Goal: Complete application form: Complete application form

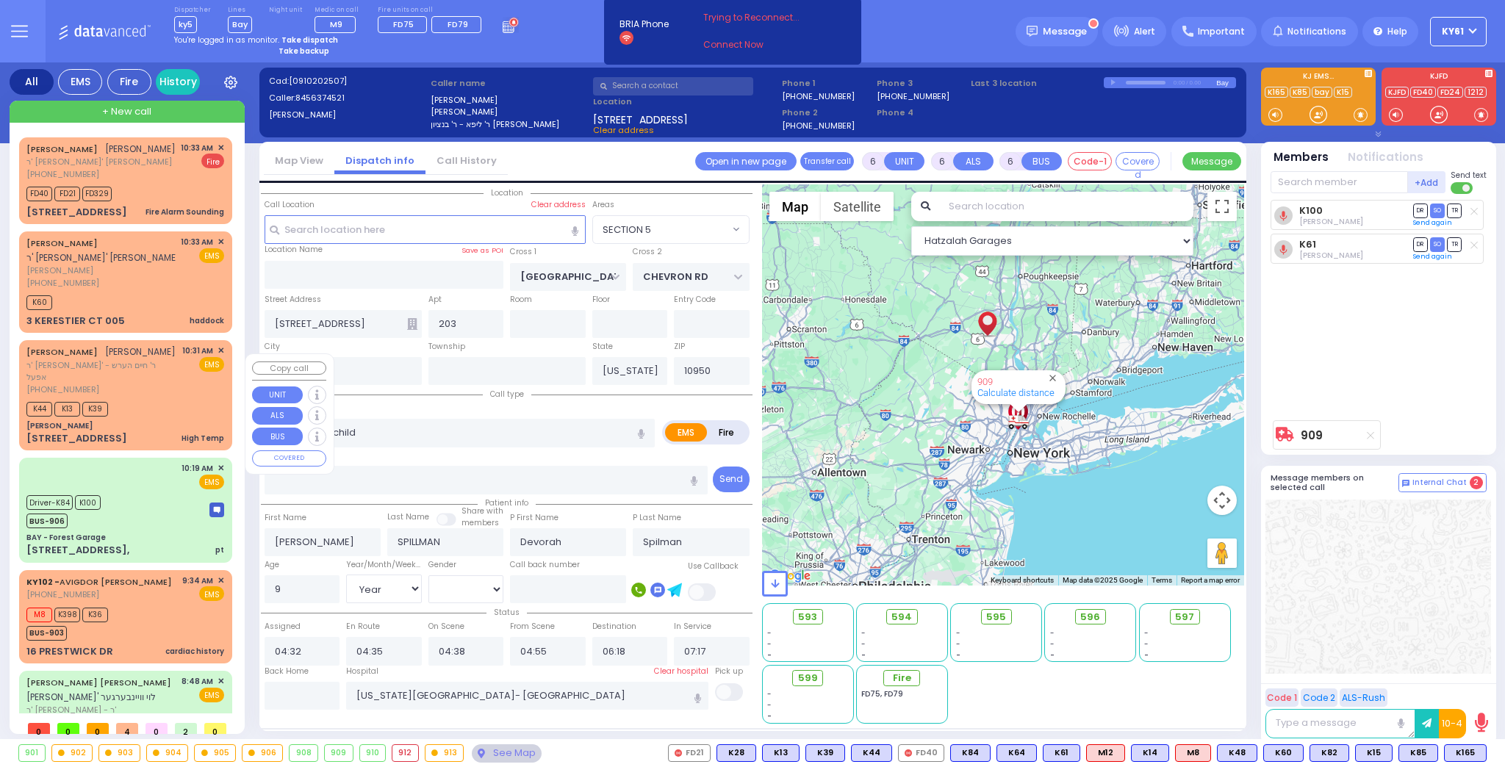
select select "SECTION 5"
select select "Year"
select select "[DEMOGRAPHIC_DATA]"
drag, startPoint x: 152, startPoint y: 306, endPoint x: 149, endPoint y: 319, distance: 13.6
click at [149, 310] on div "K60" at bounding box center [125, 301] width 198 height 18
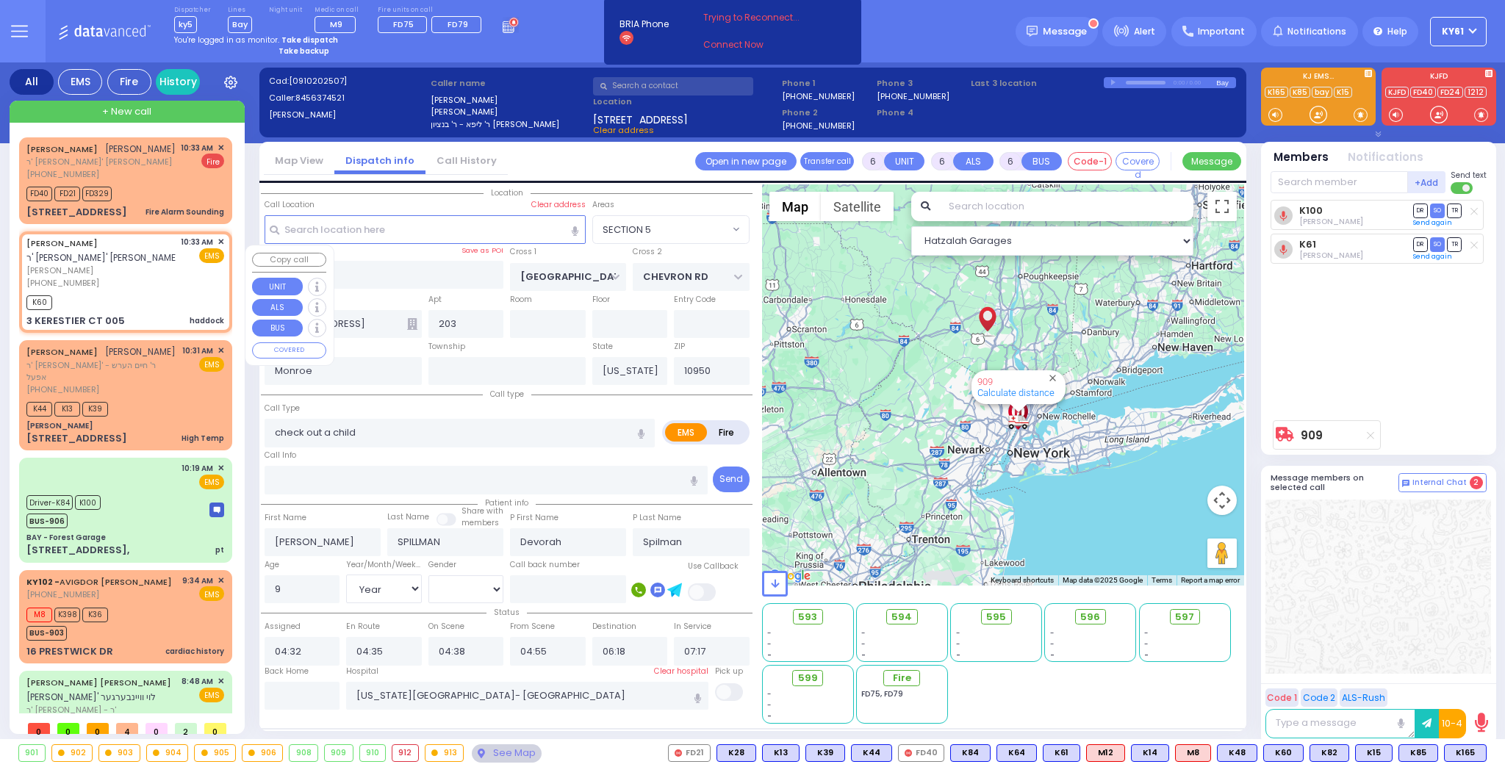
select select
type input "haddock"
radio input "true"
type input "AVRUM"
type input "SILBERSTEIN"
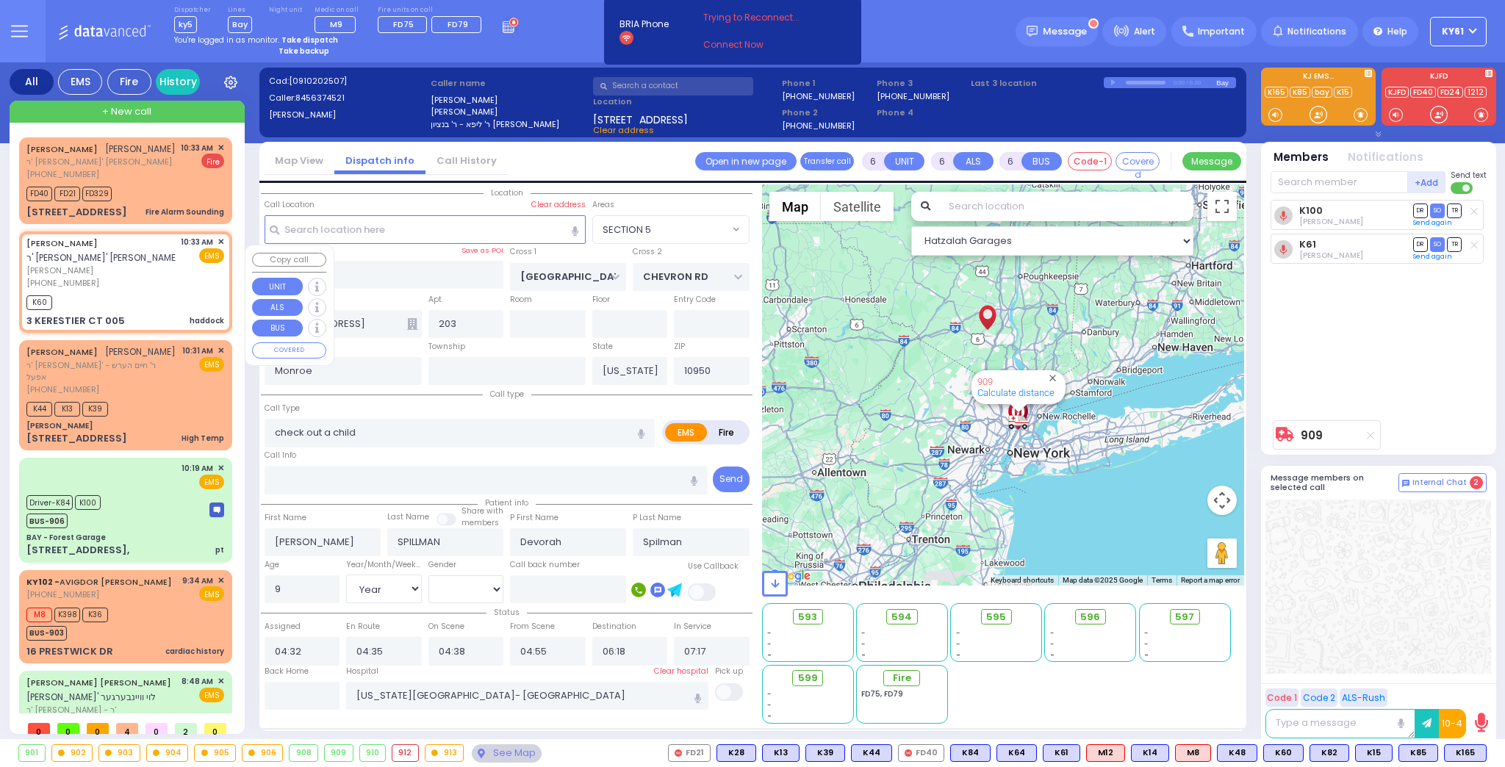
type input "Unknown"
select select "Year"
select select
type input "10:33"
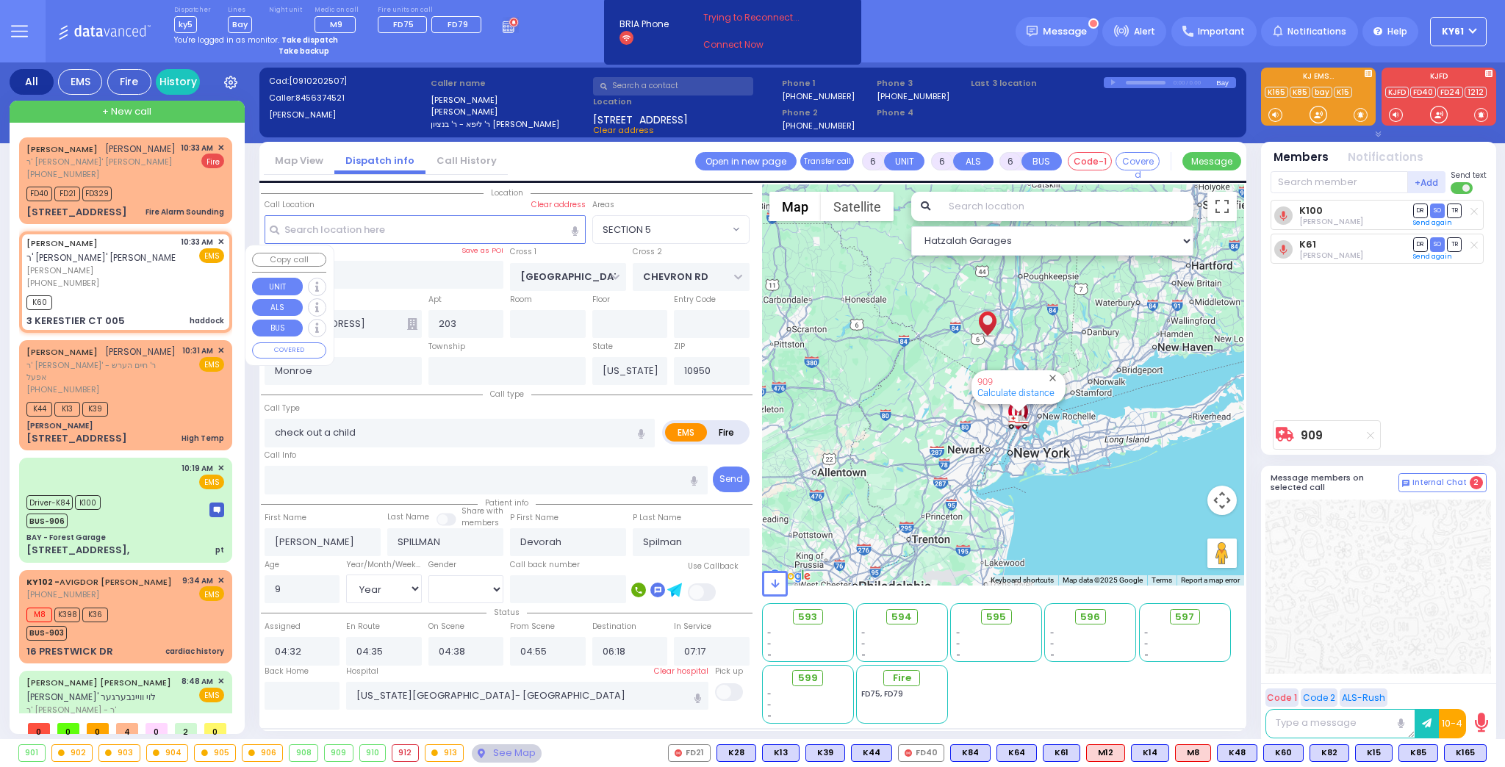
type input "10:40"
type input "[GEOGRAPHIC_DATA][PERSON_NAME]"
select select "Hatzalah Garages"
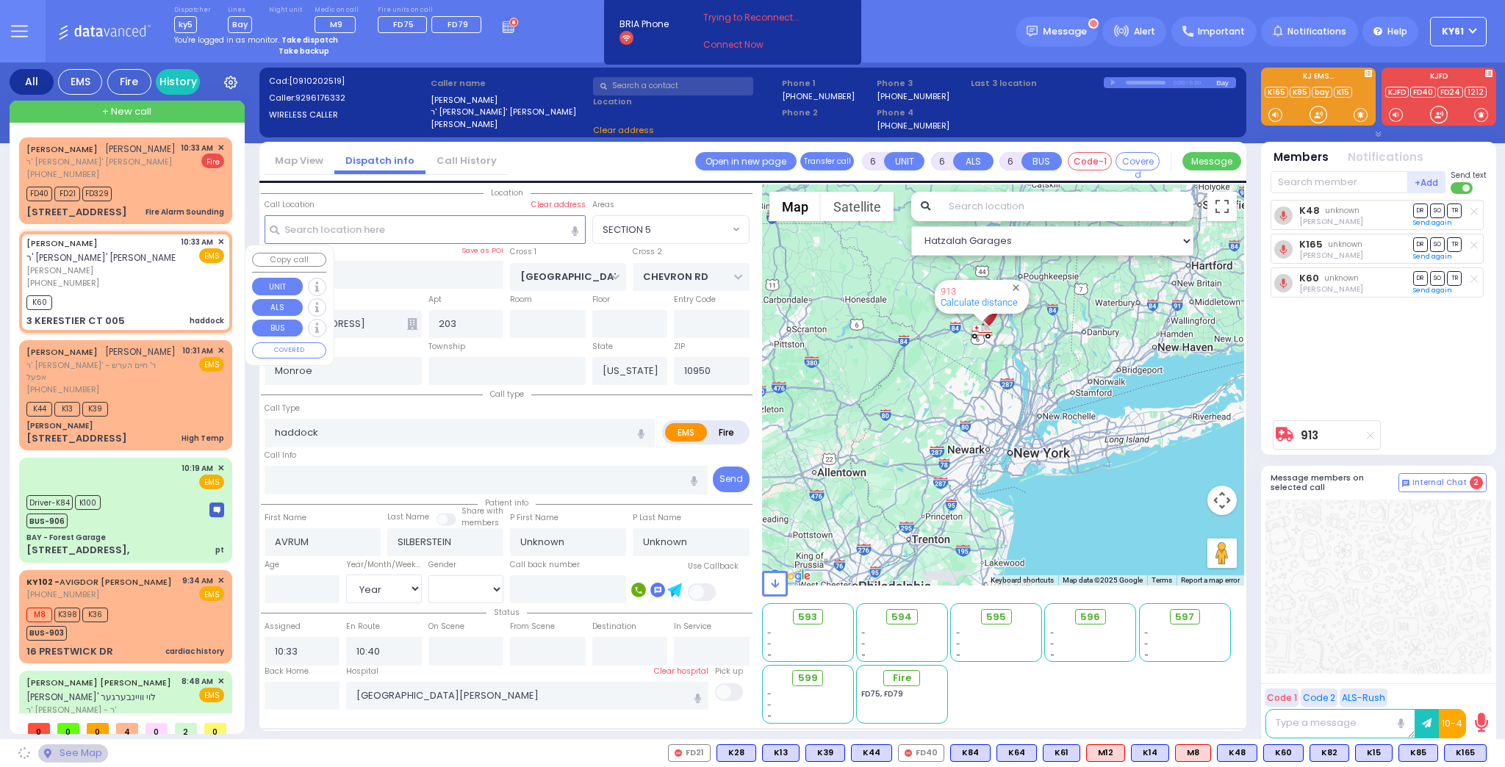
type input "GETZIL BERGER BLVD"
type input "KAHAN DR"
type input "3 KERESTIER CT"
type input "005"
select select "SECTION 4"
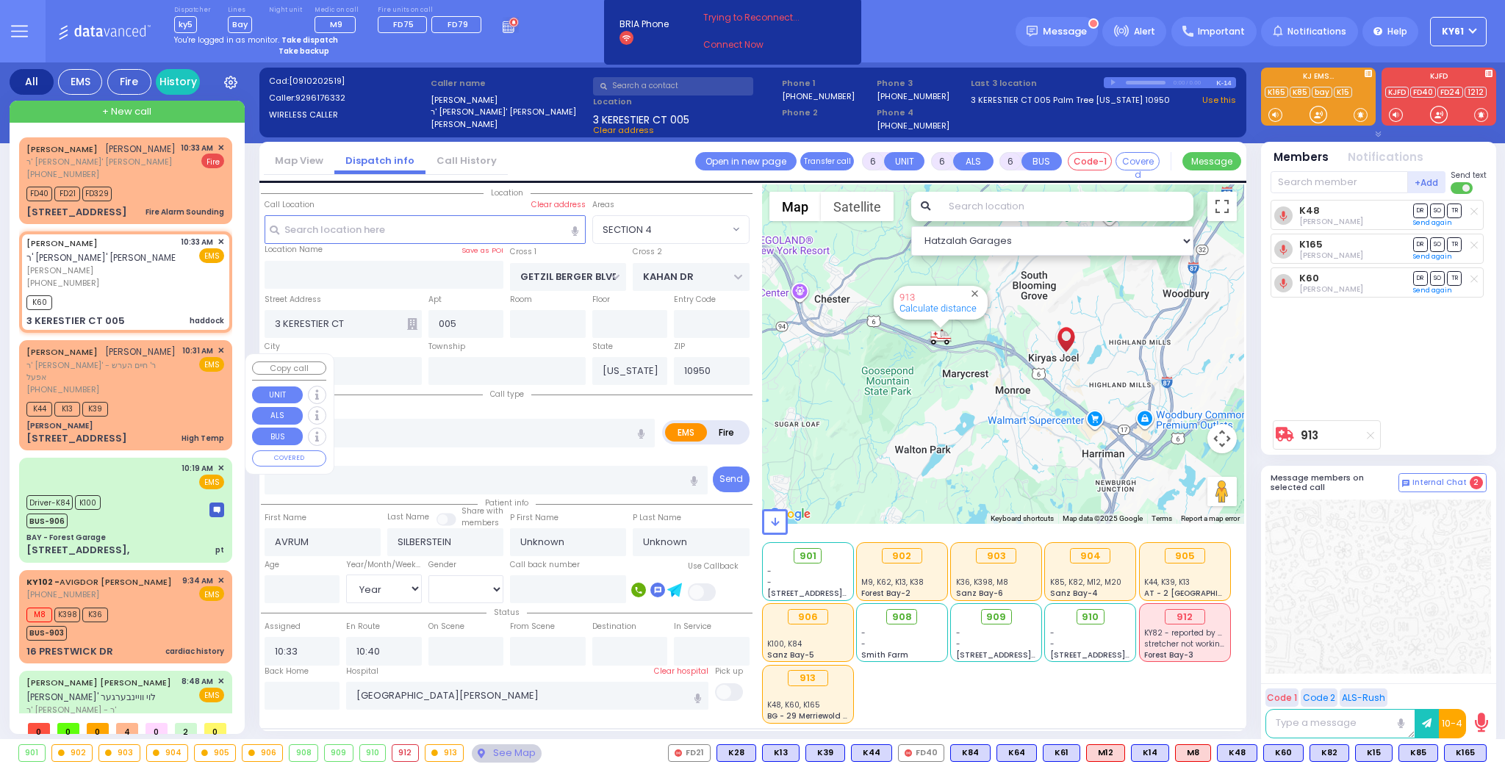
click at [168, 412] on div "[PERSON_NAME] [PERSON_NAME] ר' [PERSON_NAME]' - ר' חיים הערש אפעל [PHONE_NUMBER…" at bounding box center [125, 394] width 207 height 105
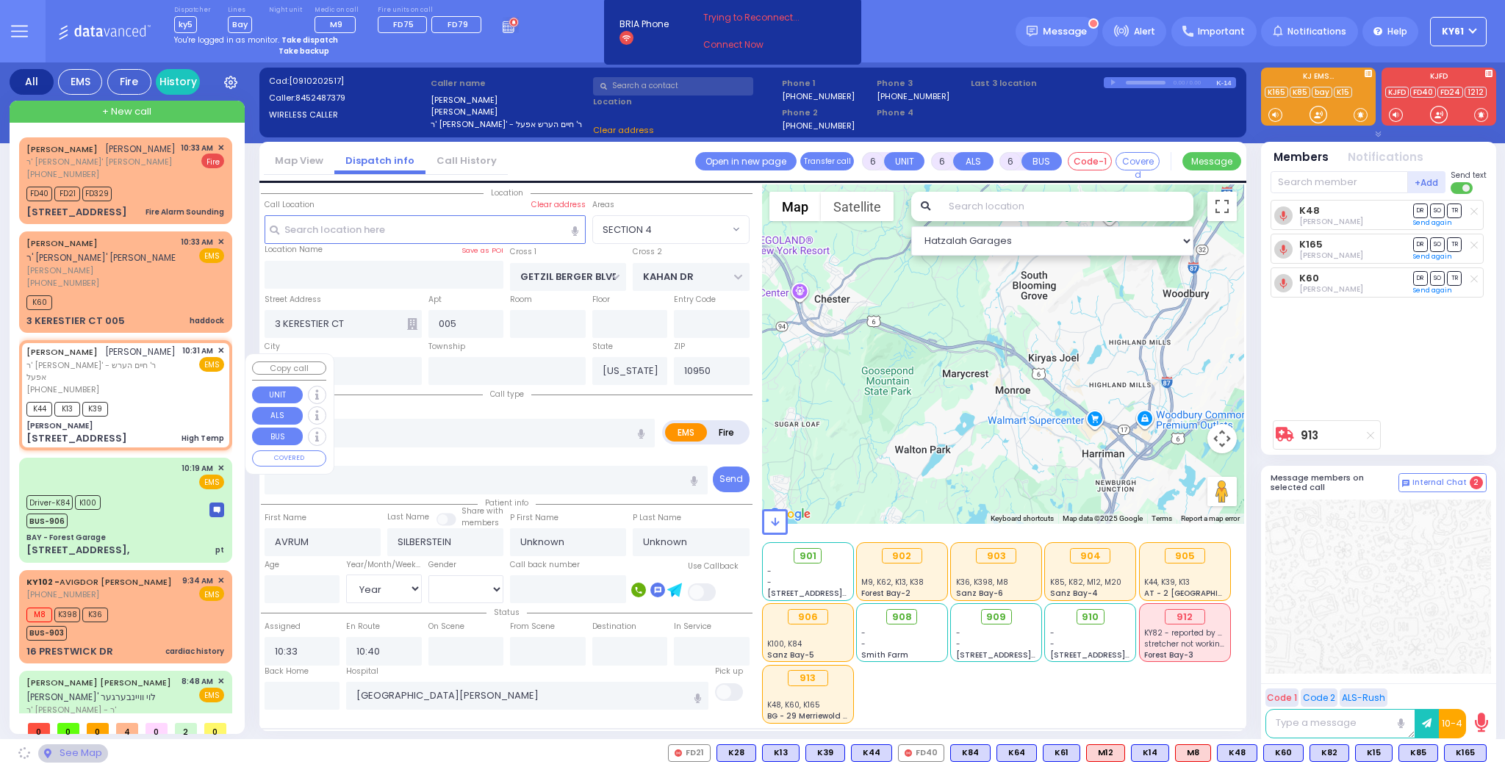
select select
type input "High Temp"
radio input "true"
type input "[PERSON_NAME]"
type input "TEITELBAUM"
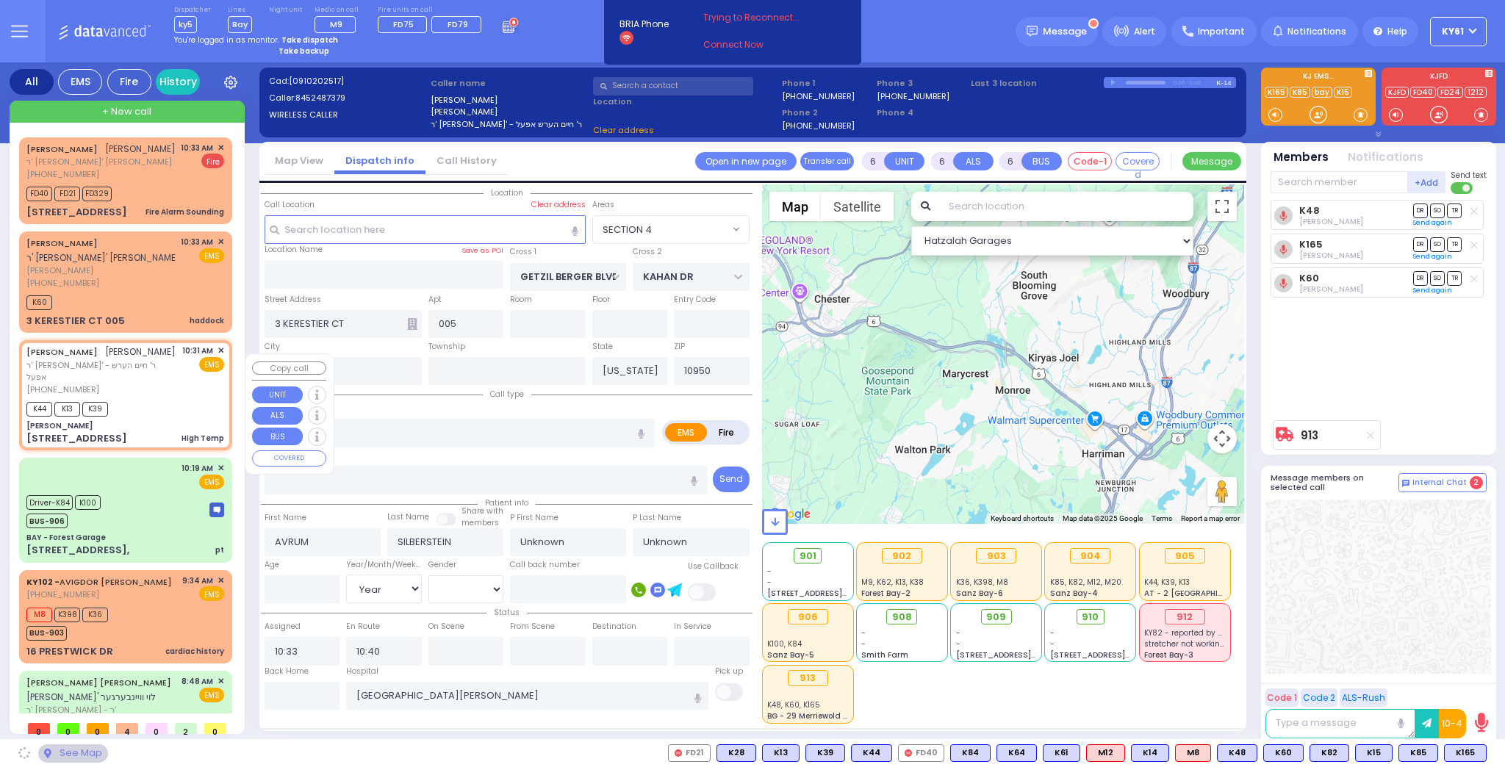
type input "Gedalya"
type input "TEITELBAUM"
type input "13"
select select "Day"
select select "[DEMOGRAPHIC_DATA]"
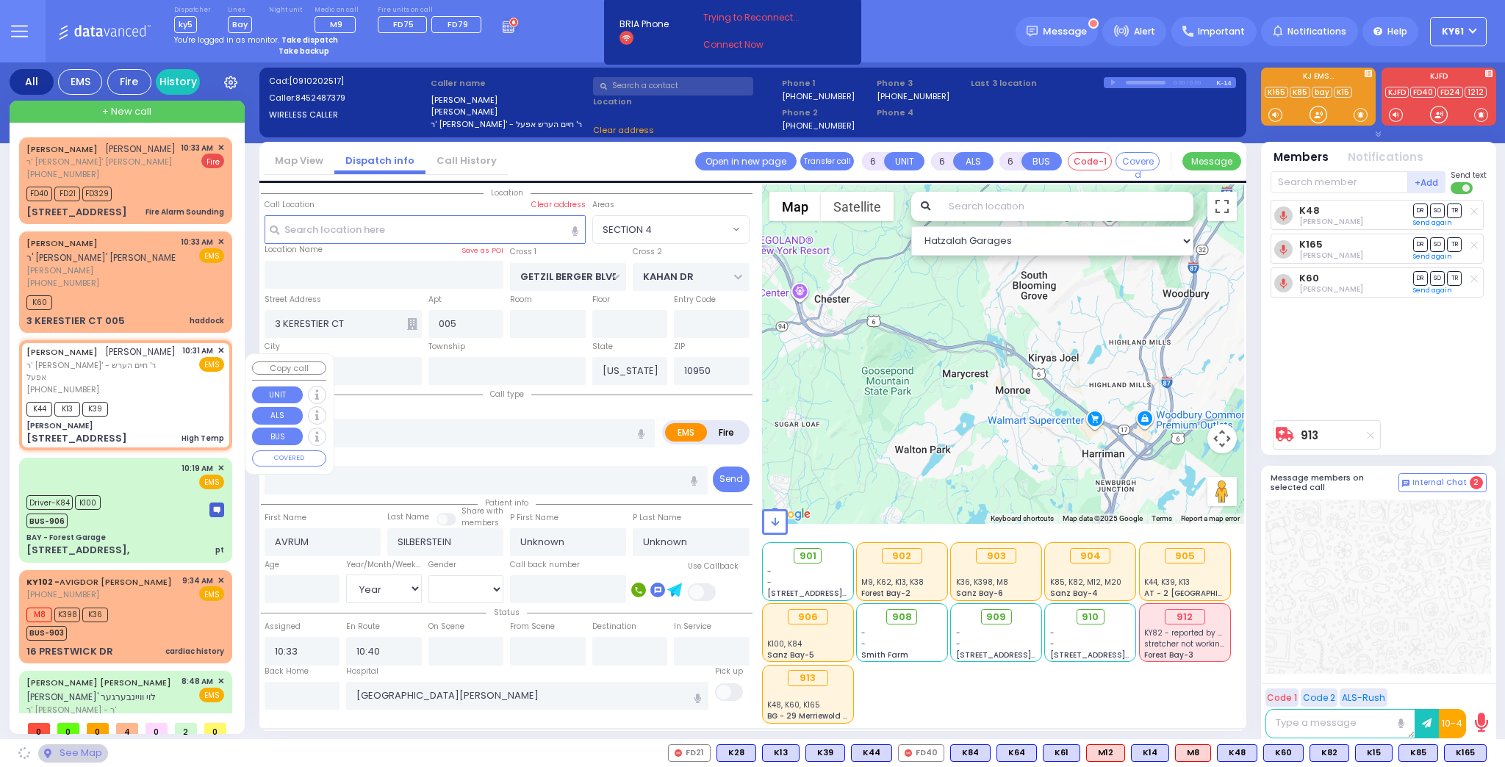
type input "10:31"
type input "10:35"
type input "10:40"
type input "11:02"
type input "[US_STATE][GEOGRAPHIC_DATA]- [GEOGRAPHIC_DATA] [STREET_ADDRESS][US_STATE]"
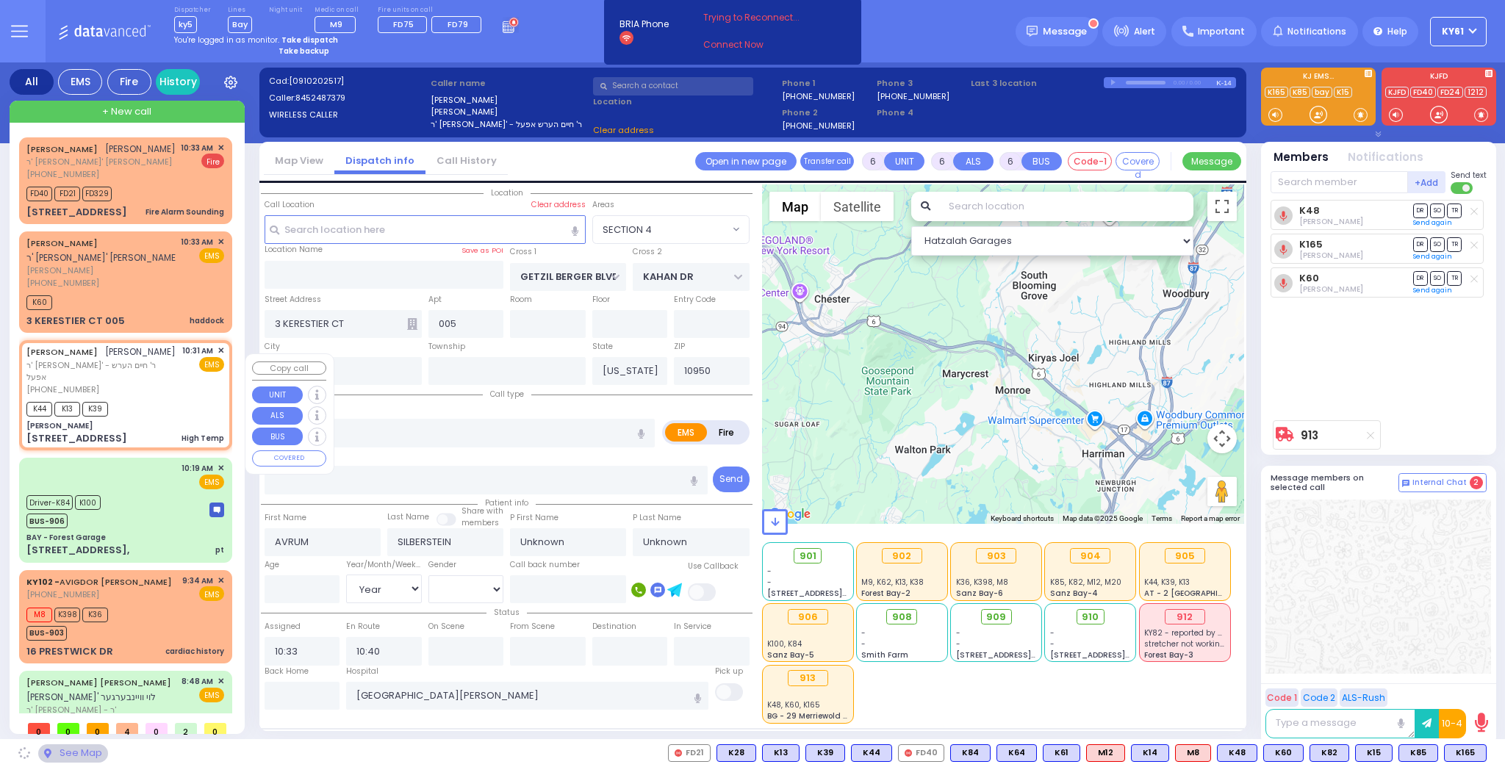
select select "Hatzalah Garages"
type input "[PERSON_NAME]"
type input "[GEOGRAPHIC_DATA]"
type input "[STREET_ADDRESS]"
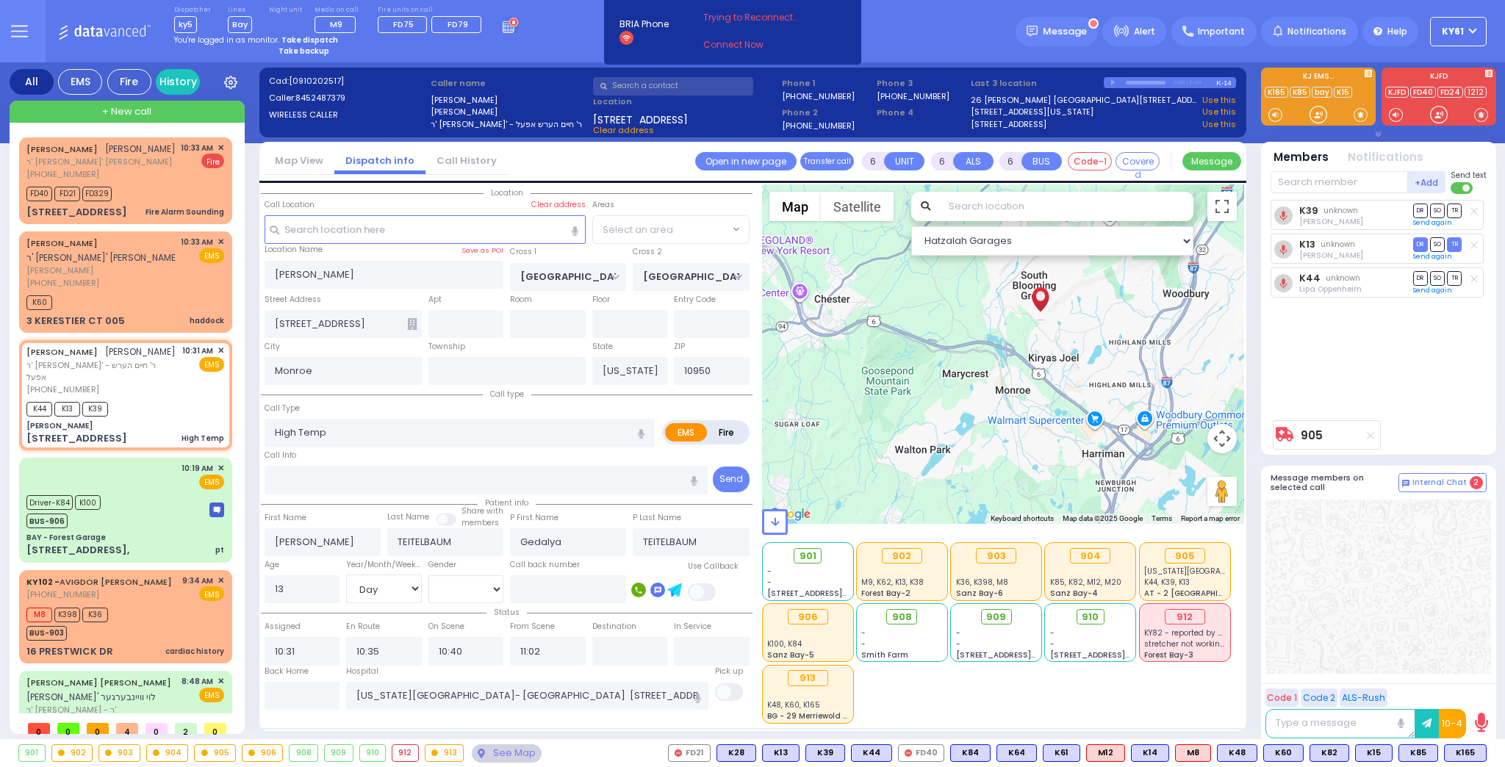
select select "SECTION 5"
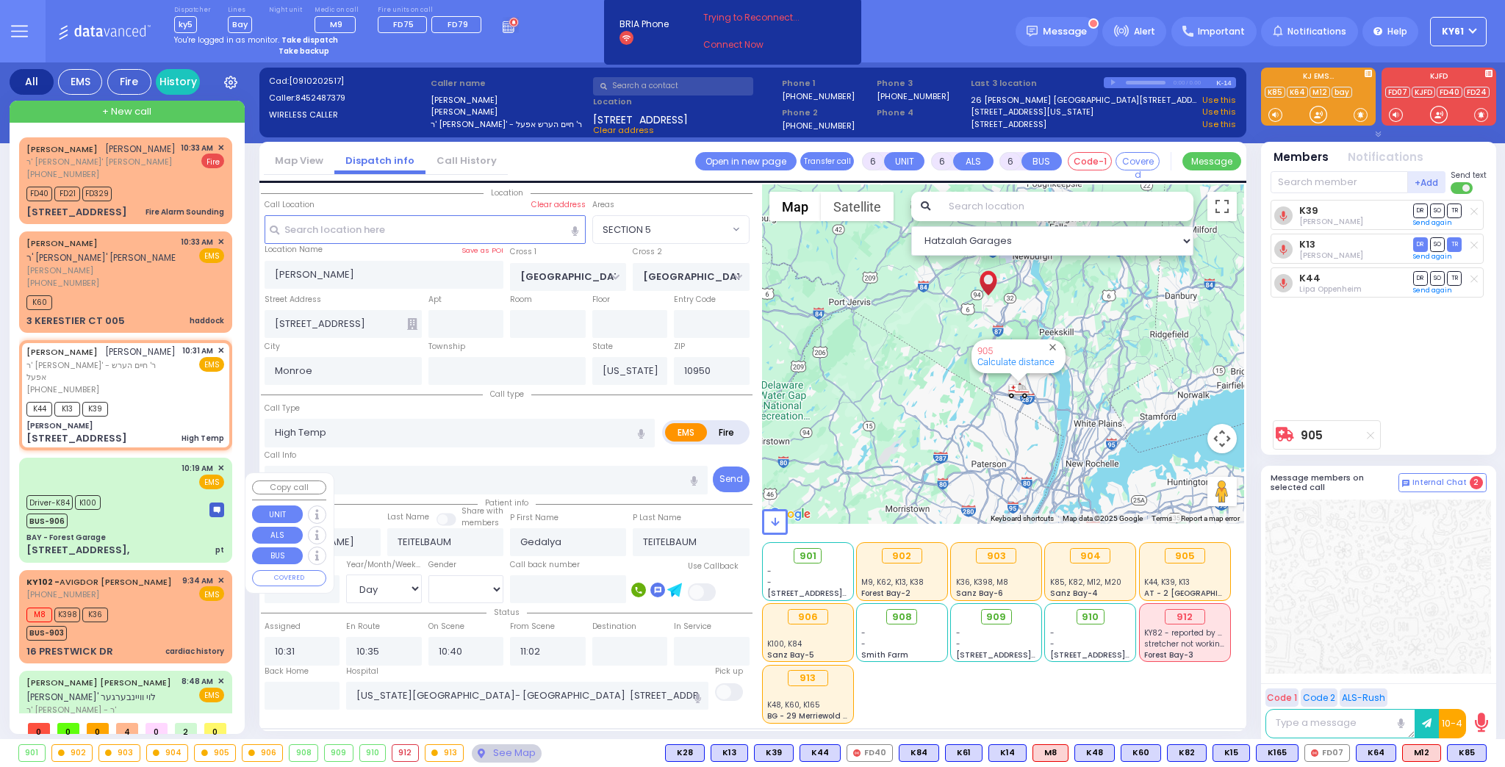
click at [182, 528] on div "Driver-K84 K100 BUS-906" at bounding box center [125, 510] width 198 height 37
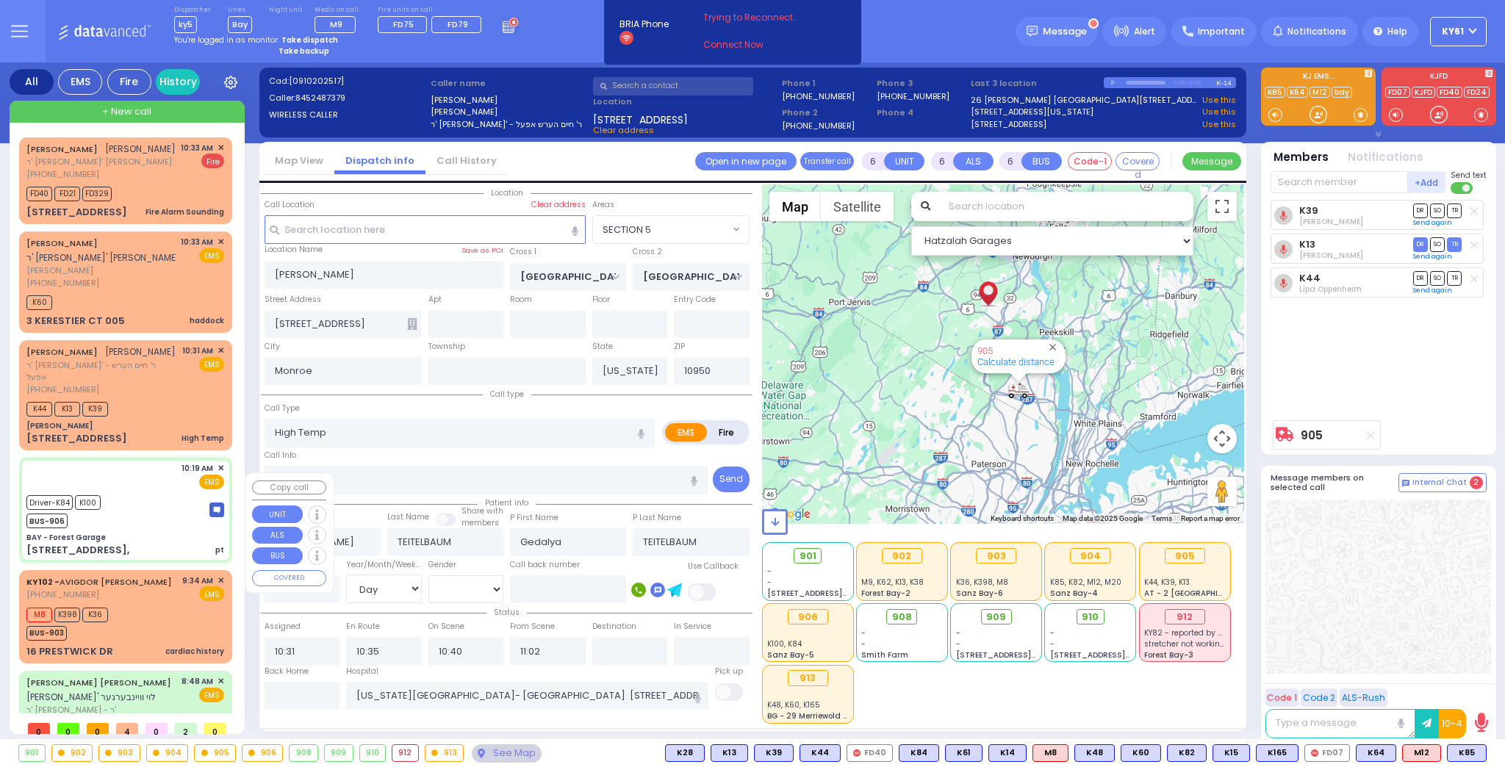
select select
type input "pt"
radio input "true"
type input "Mindel"
type input "Gandel"
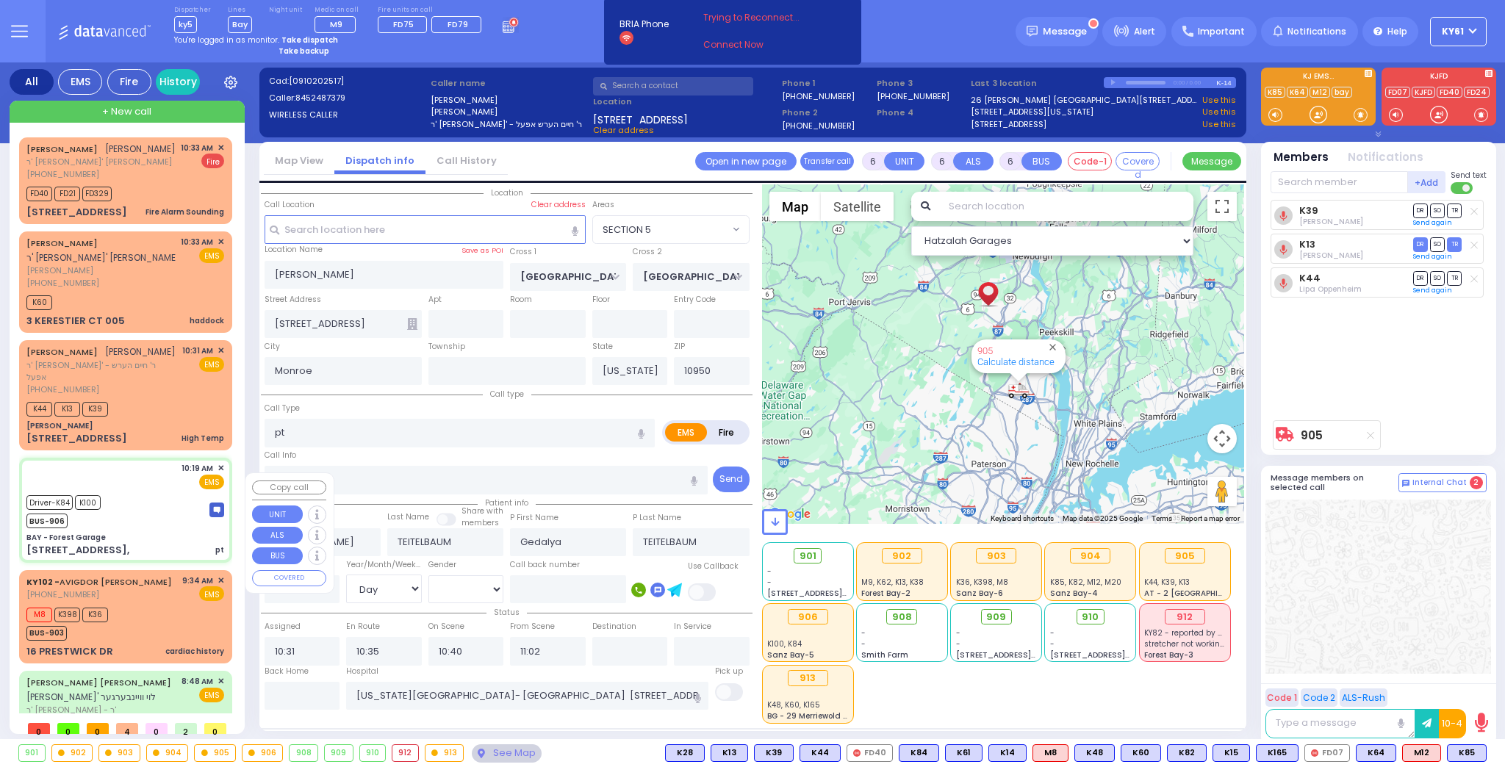
type input "21"
select select "Year"
select select "[DEMOGRAPHIC_DATA]"
type input "10:19"
type input "10:20"
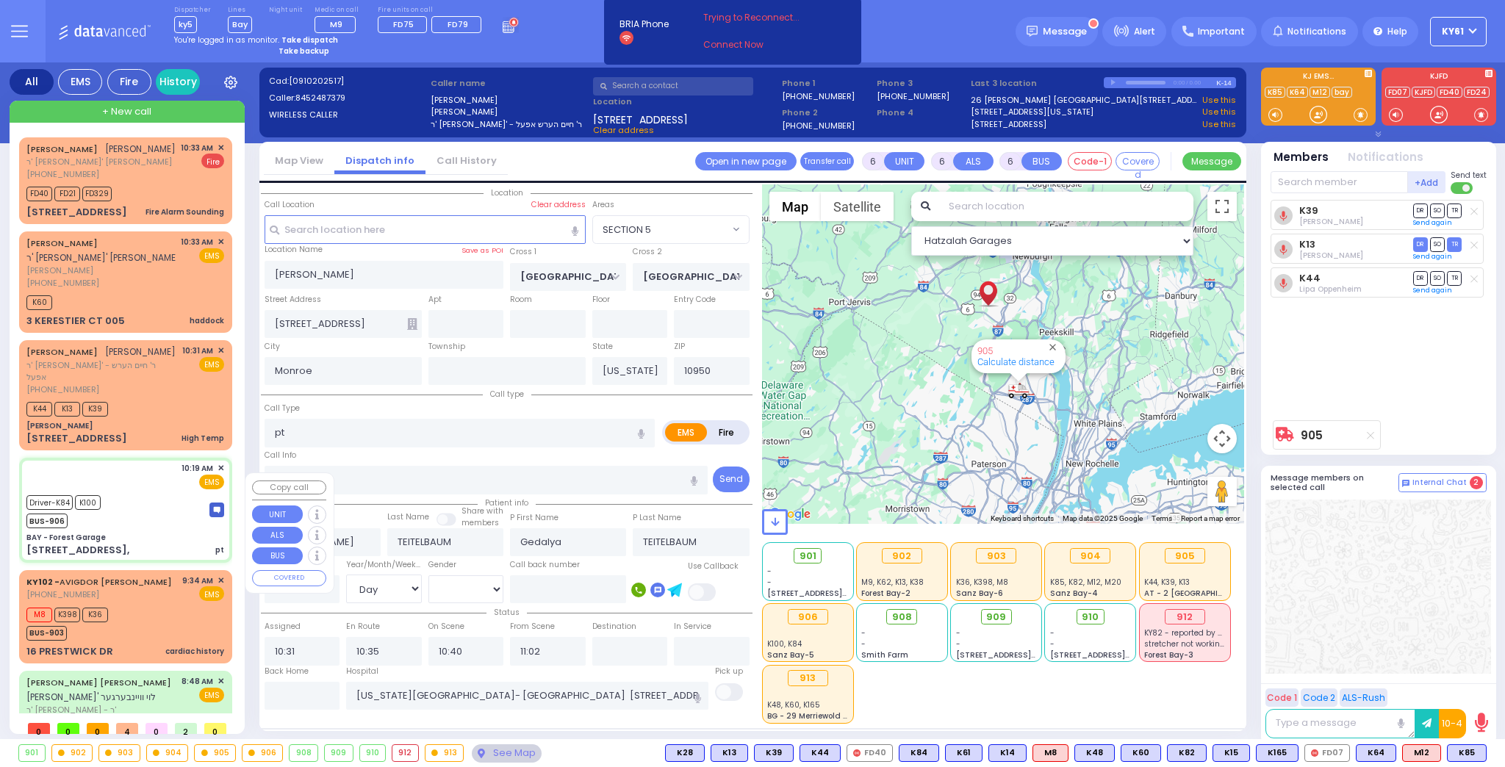
type input "10:25"
type input "10:50"
type input "[GEOGRAPHIC_DATA] [STREET_ADDRESS][GEOGRAPHIC_DATA] Suffern"
select select "Hatzalah Garages"
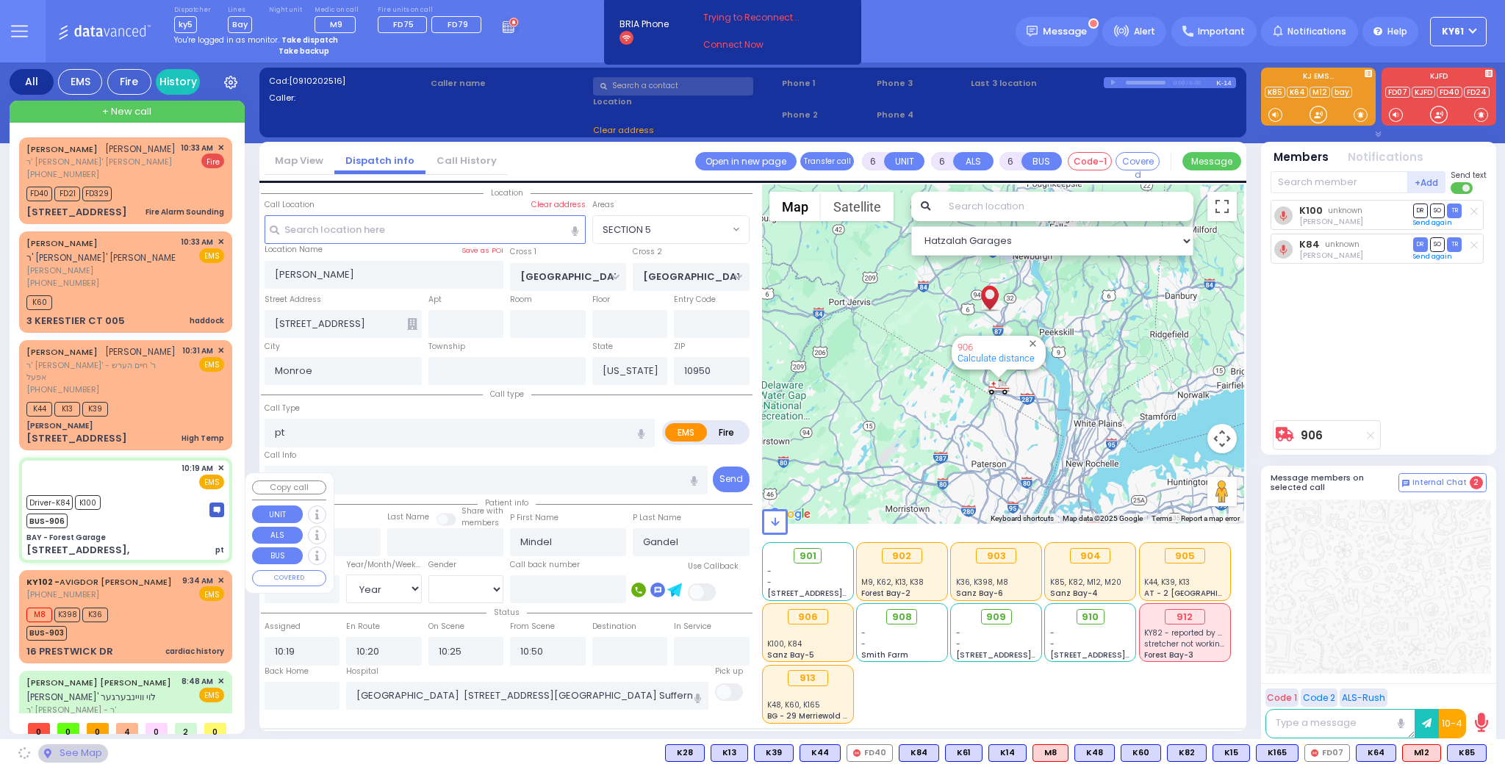
type input "BAY - Forest Garage"
type input "SANZ COURT"
type input "HAYES COURT"
type input "[STREET_ADDRESS],"
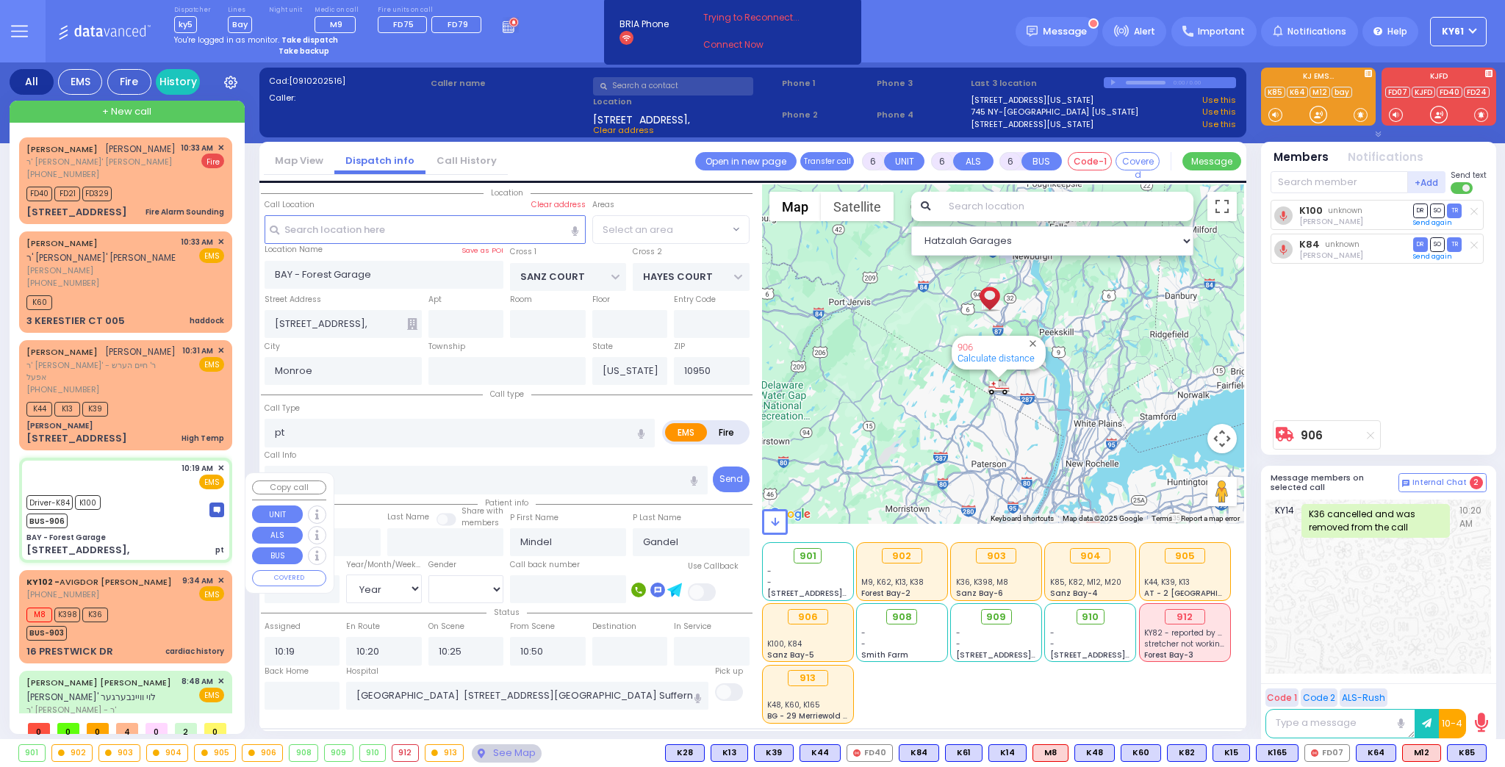
select select "SECTION 2"
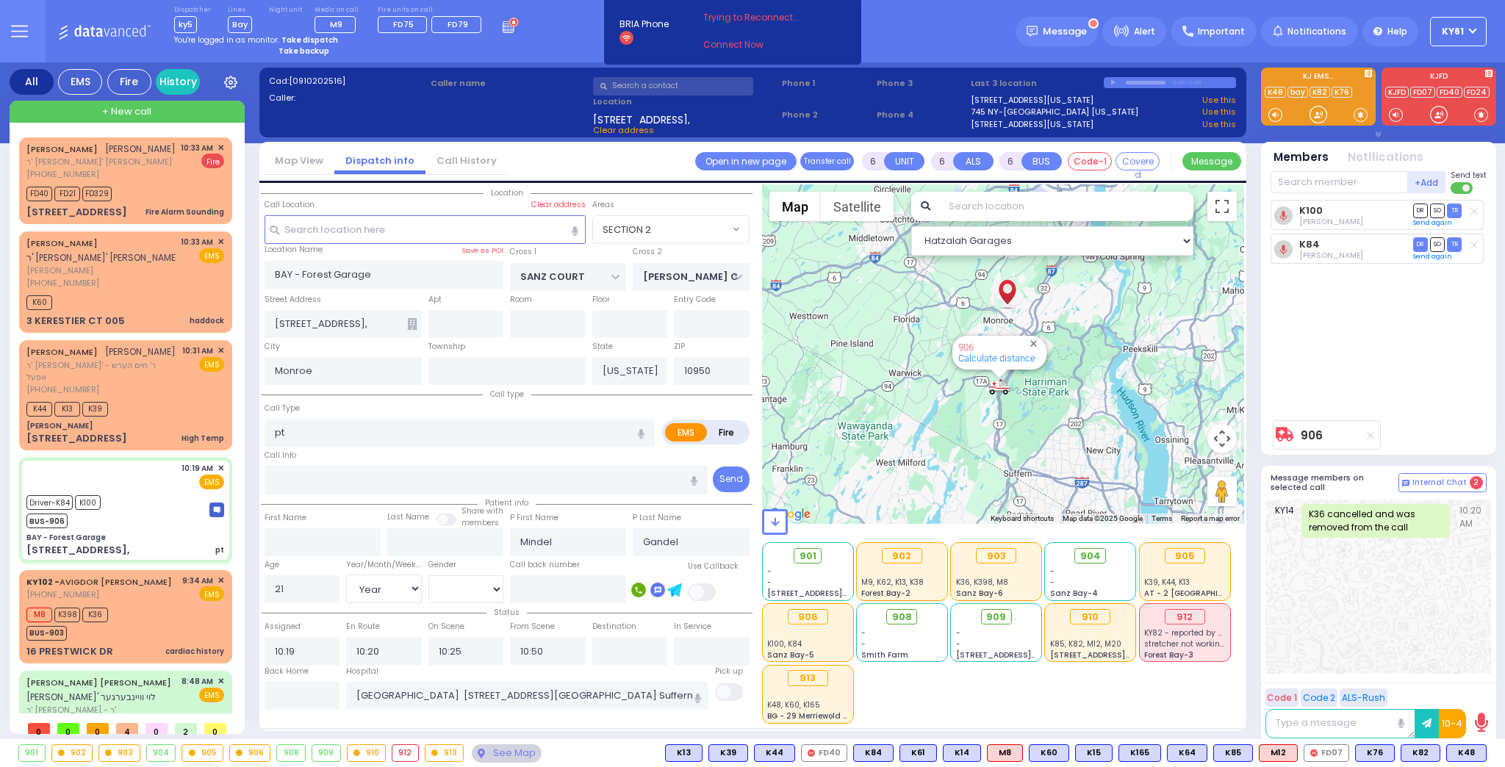
select select "SECTION 2"
select select "Year"
select select "[DEMOGRAPHIC_DATA]"
